Goal: Transaction & Acquisition: Purchase product/service

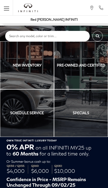
click at [9, 7] on button "Menu" at bounding box center [6, 8] width 13 height 16
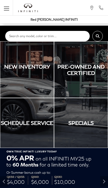
click at [5, 8] on icon "Open the main navigation menu" at bounding box center [6, 8] width 5 height 0
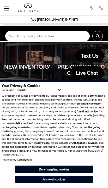
click at [69, 179] on button "Allow all cookies" at bounding box center [54, 178] width 78 height 7
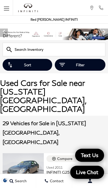
click at [76, 66] on button "Filter" at bounding box center [80, 65] width 51 height 12
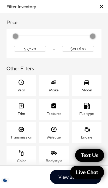
click at [57, 86] on span "Make" at bounding box center [54, 83] width 7 height 9
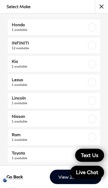
scroll to position [134, 0]
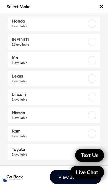
click at [84, 78] on link "Lexus 1 available" at bounding box center [54, 79] width 93 height 16
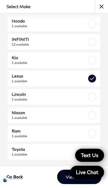
checkbox input "true"
click at [67, 176] on link "View 1 Match" at bounding box center [79, 176] width 44 height 14
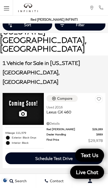
scroll to position [60, 0]
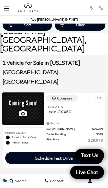
click at [35, 93] on img at bounding box center [23, 109] width 41 height 32
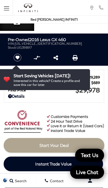
scroll to position [103, 0]
